Goal: Transaction & Acquisition: Obtain resource

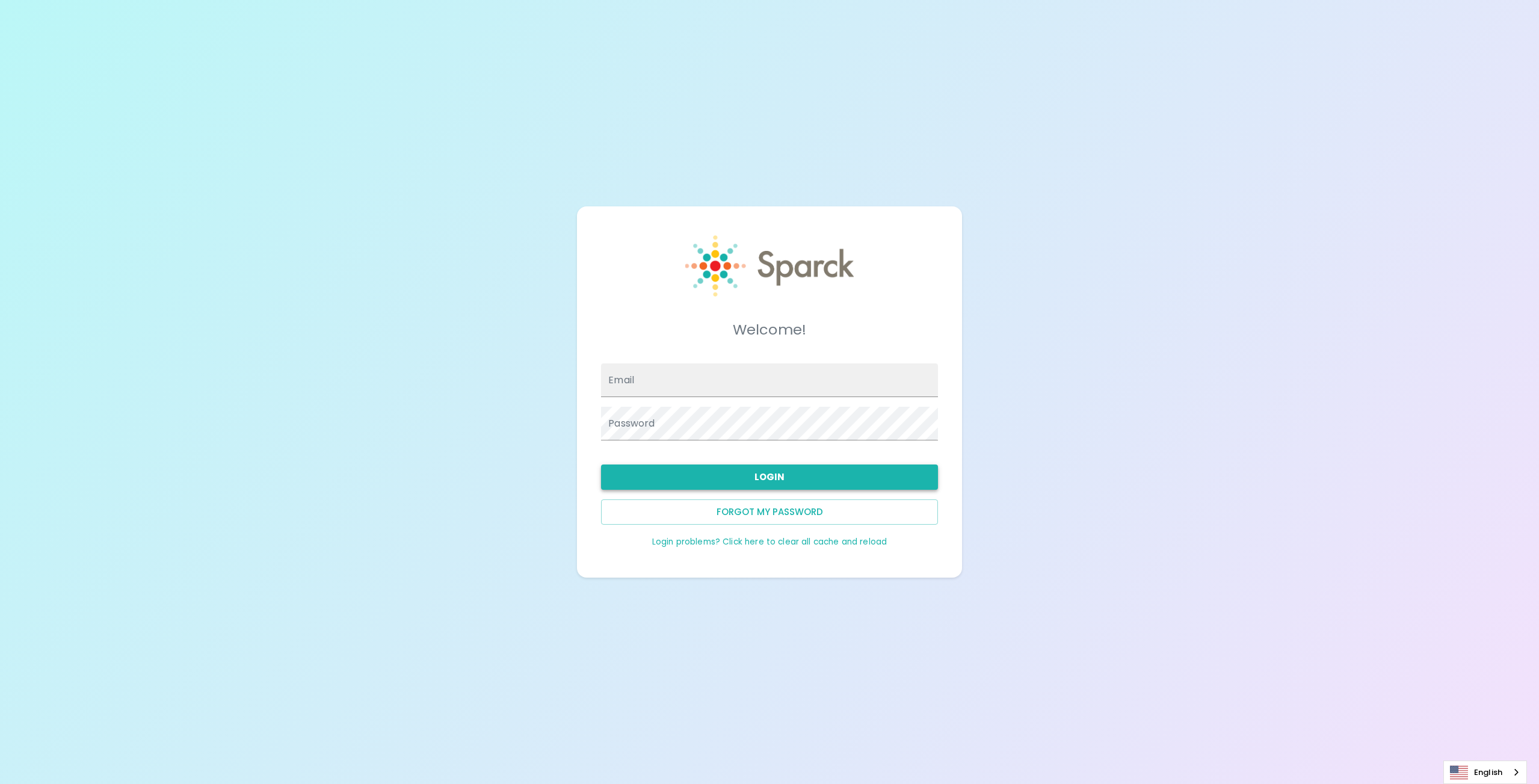
type input "[PERSON_NAME][EMAIL_ADDRESS][DOMAIN_NAME]"
click at [754, 478] on button "Login" at bounding box center [769, 477] width 337 height 25
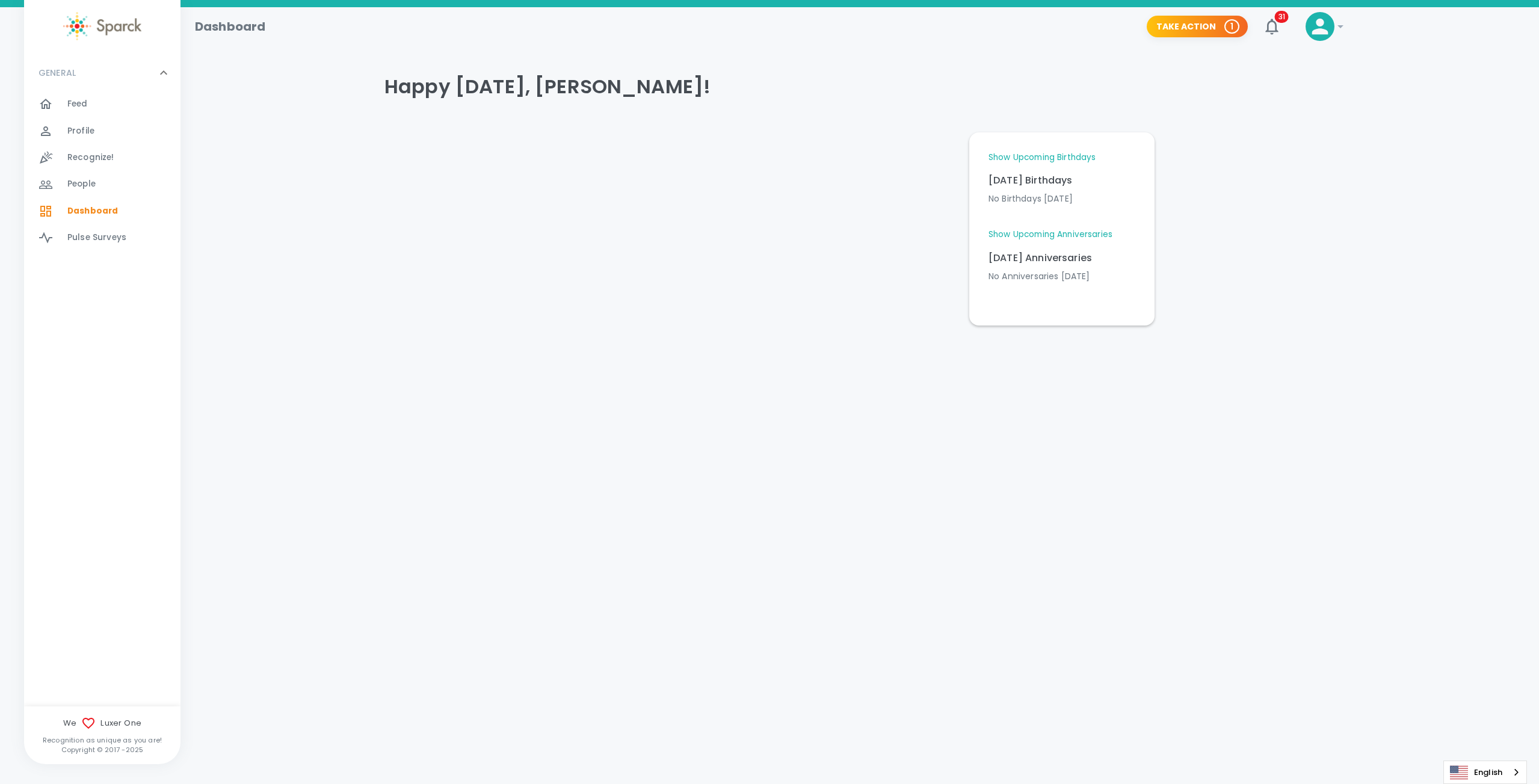
click at [1340, 25] on icon at bounding box center [1339, 27] width 6 height 3
click at [1414, 65] on li "My Rewards" at bounding box center [1395, 71] width 126 height 22
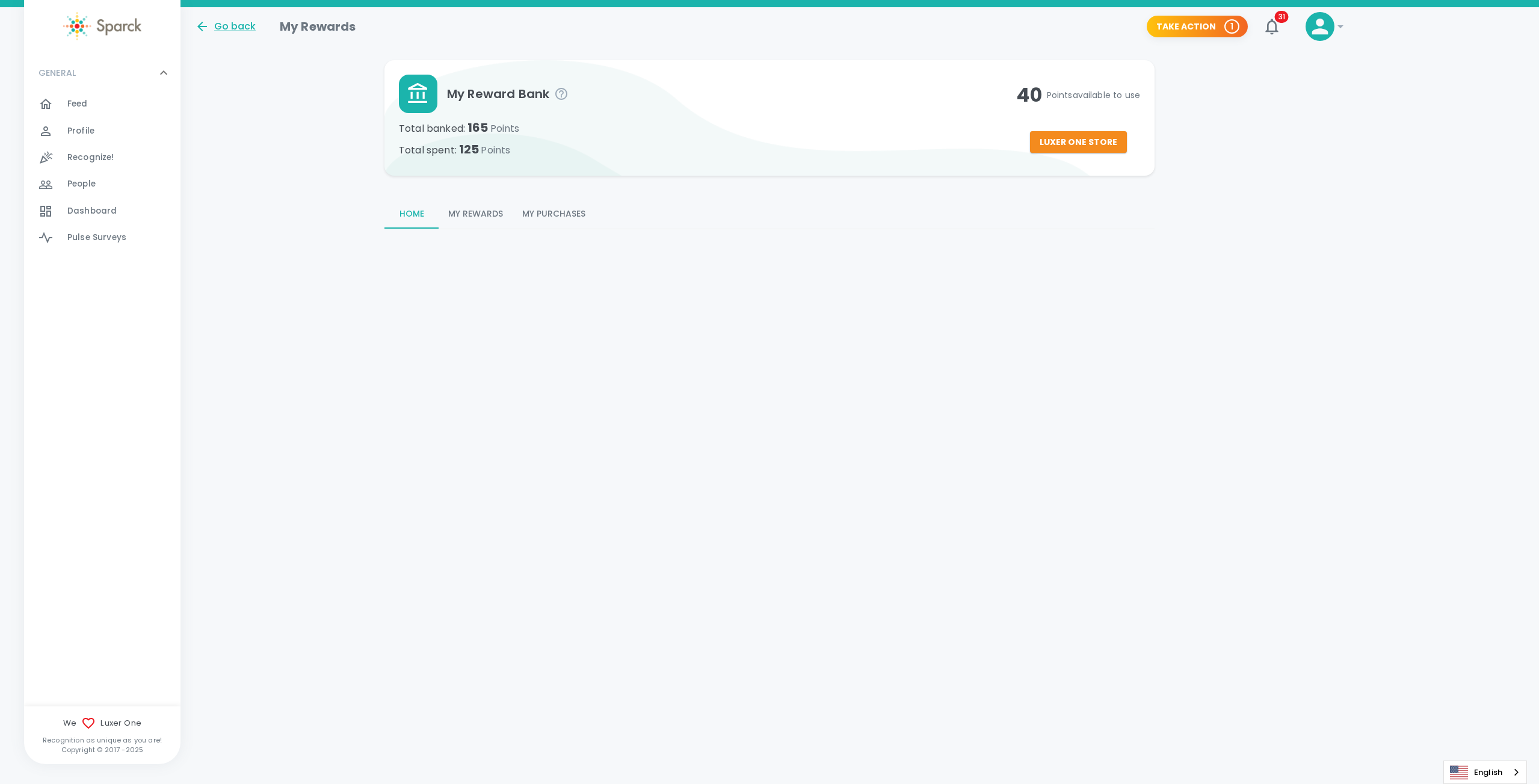
click at [479, 208] on button "My Rewards" at bounding box center [475, 214] width 74 height 29
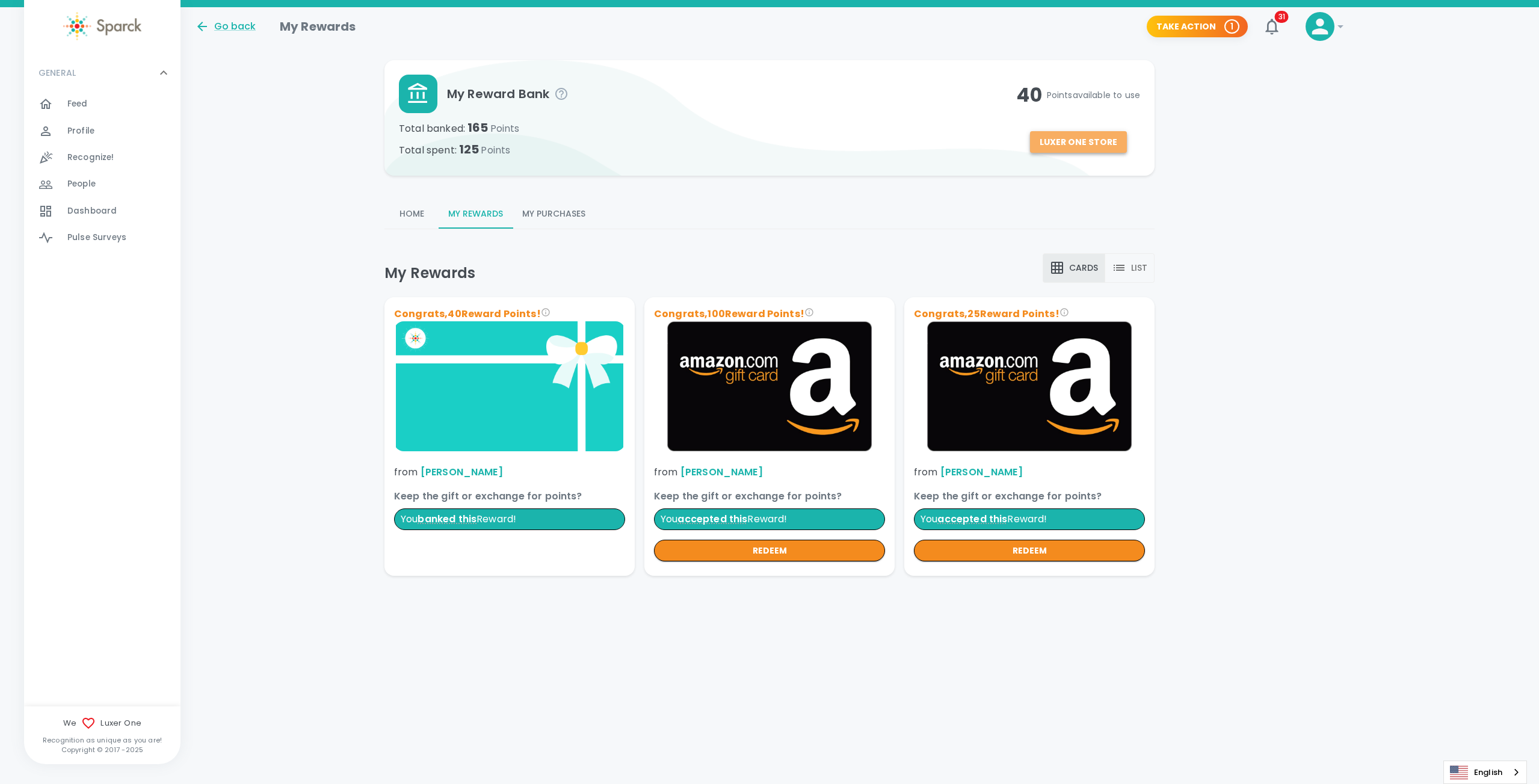
click at [1096, 147] on button "Luxer One Store" at bounding box center [1078, 142] width 97 height 23
click at [416, 215] on button "Home" at bounding box center [411, 214] width 54 height 29
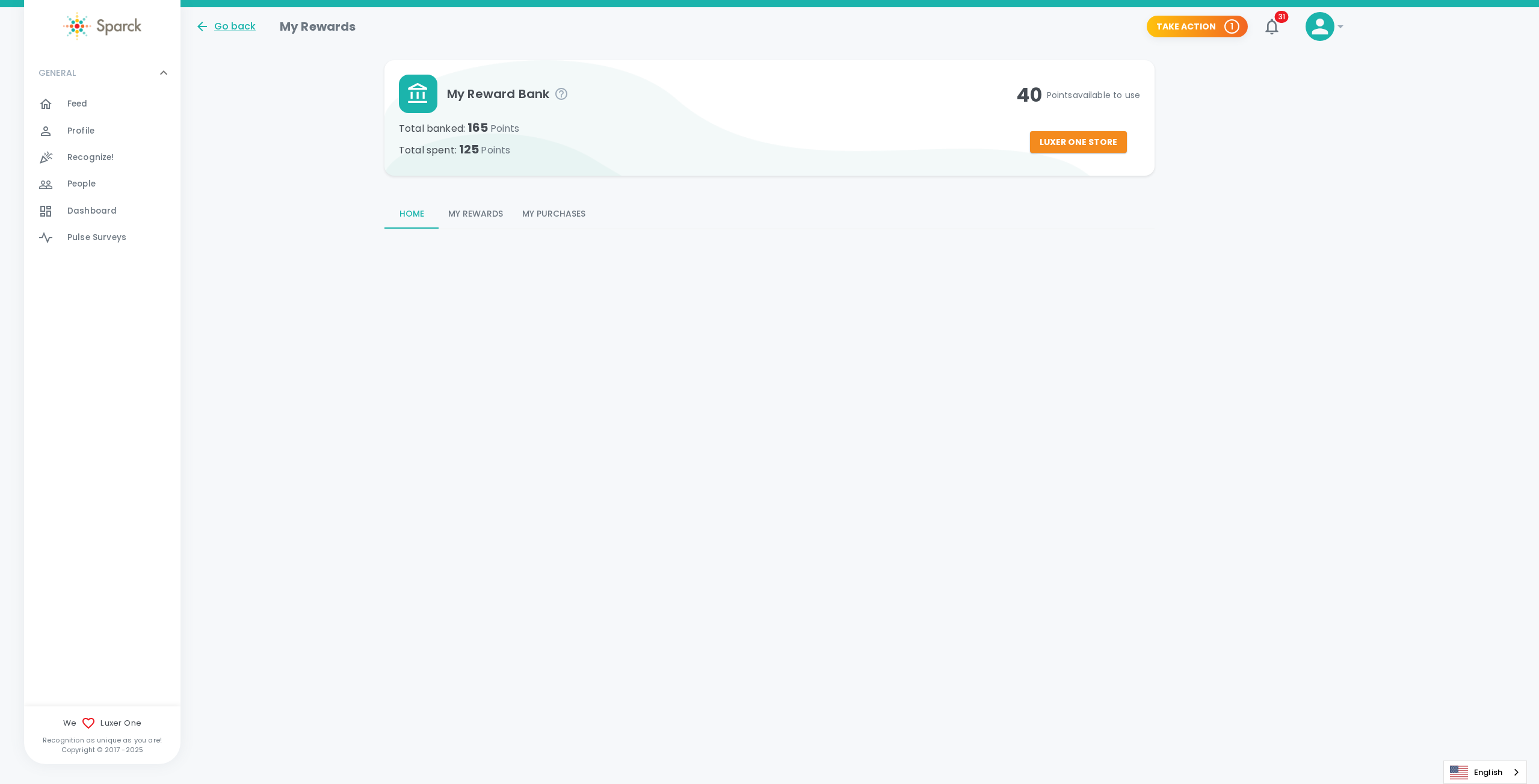
click at [490, 218] on button "My Rewards" at bounding box center [475, 214] width 74 height 29
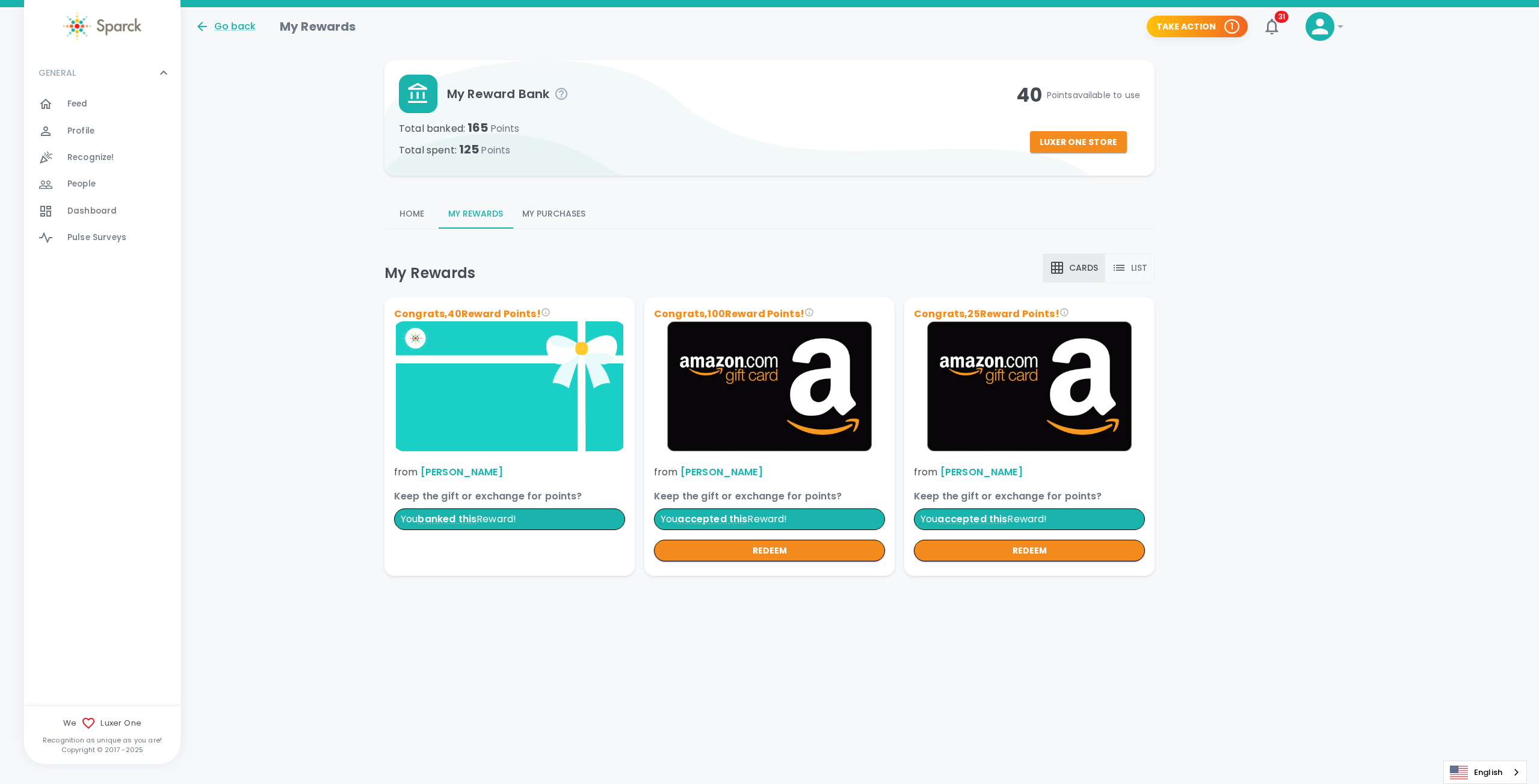
click at [503, 526] on p "You banked this Reward!" at bounding box center [509, 519] width 231 height 22
click at [1197, 30] on button "Take Action 1" at bounding box center [1197, 27] width 101 height 23
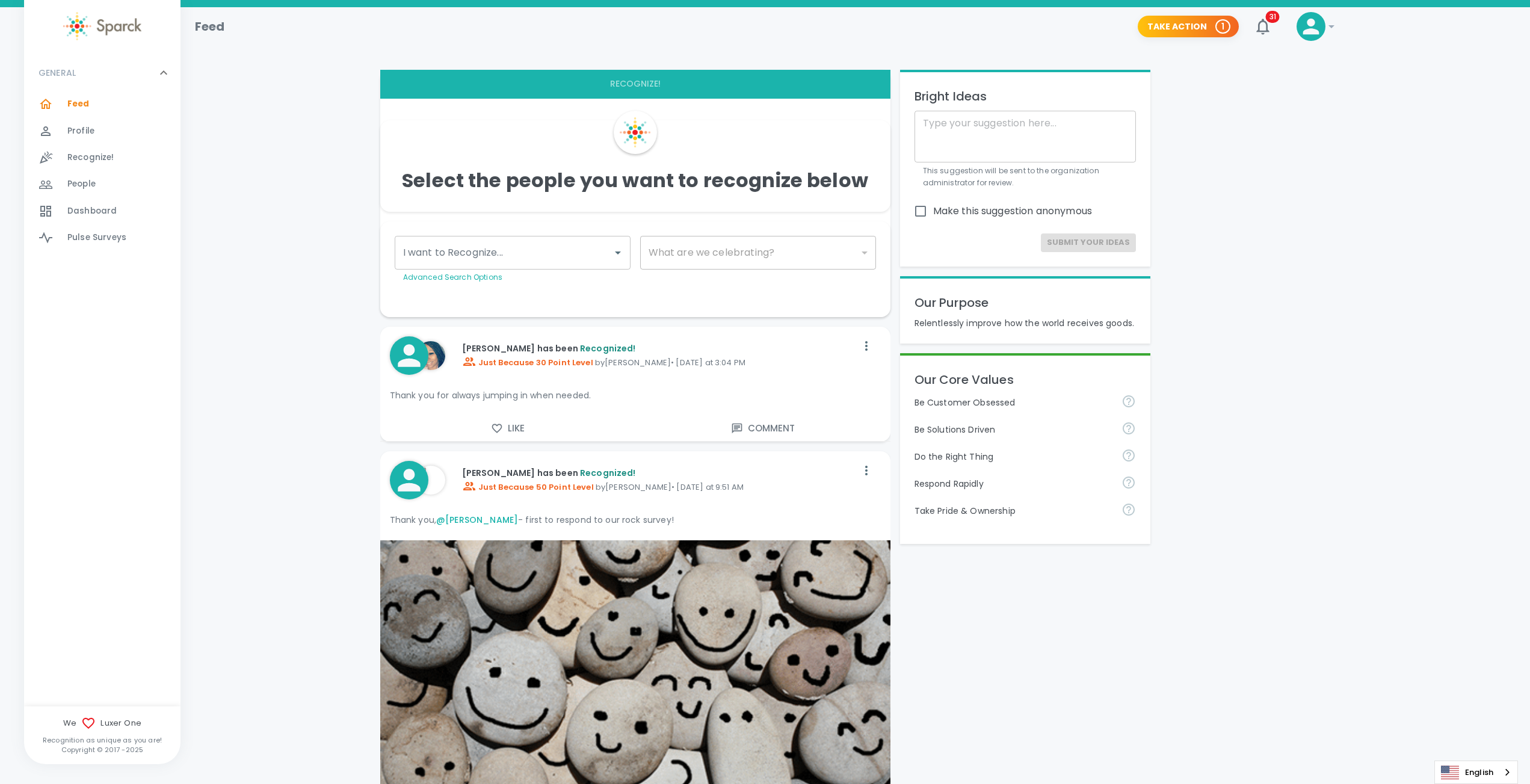
click at [1322, 33] on icon at bounding box center [1310, 26] width 24 height 24
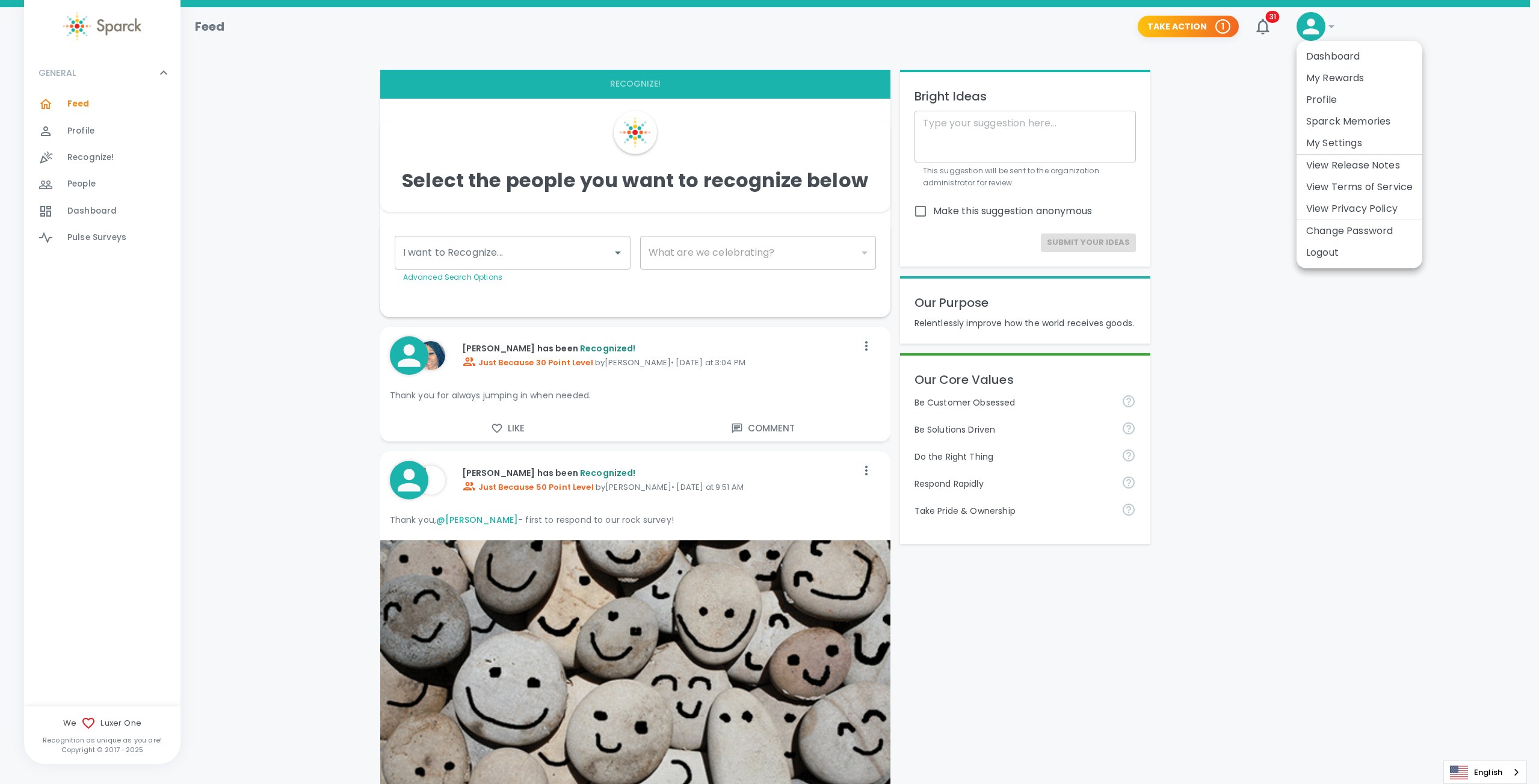
click at [1388, 78] on li "My Rewards" at bounding box center [1359, 78] width 126 height 22
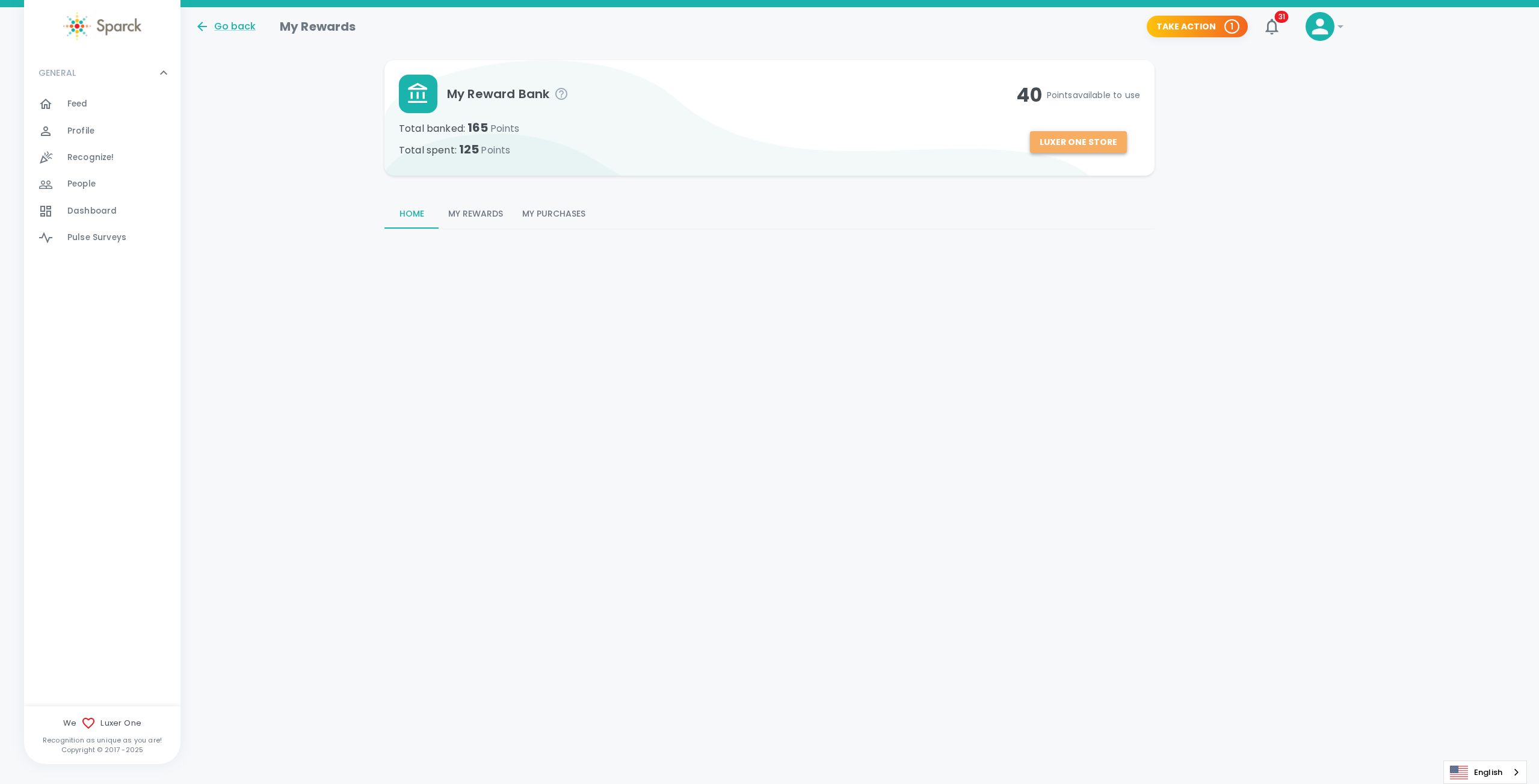
click at [1092, 145] on button "Luxer One Store" at bounding box center [1078, 142] width 97 height 23
